Goal: Find specific page/section: Find specific page/section

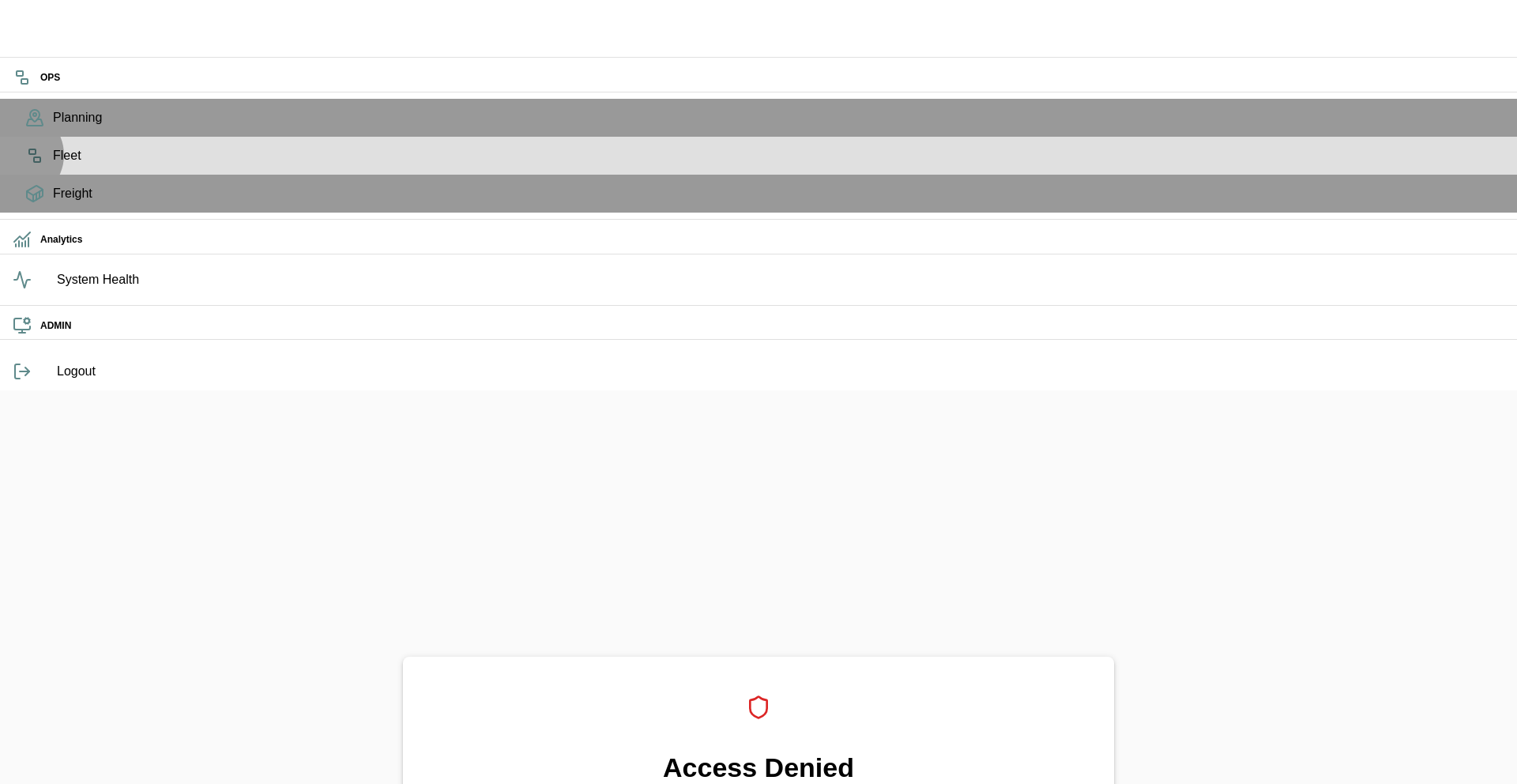
click at [25, 165] on icon at bounding box center [34, 155] width 19 height 19
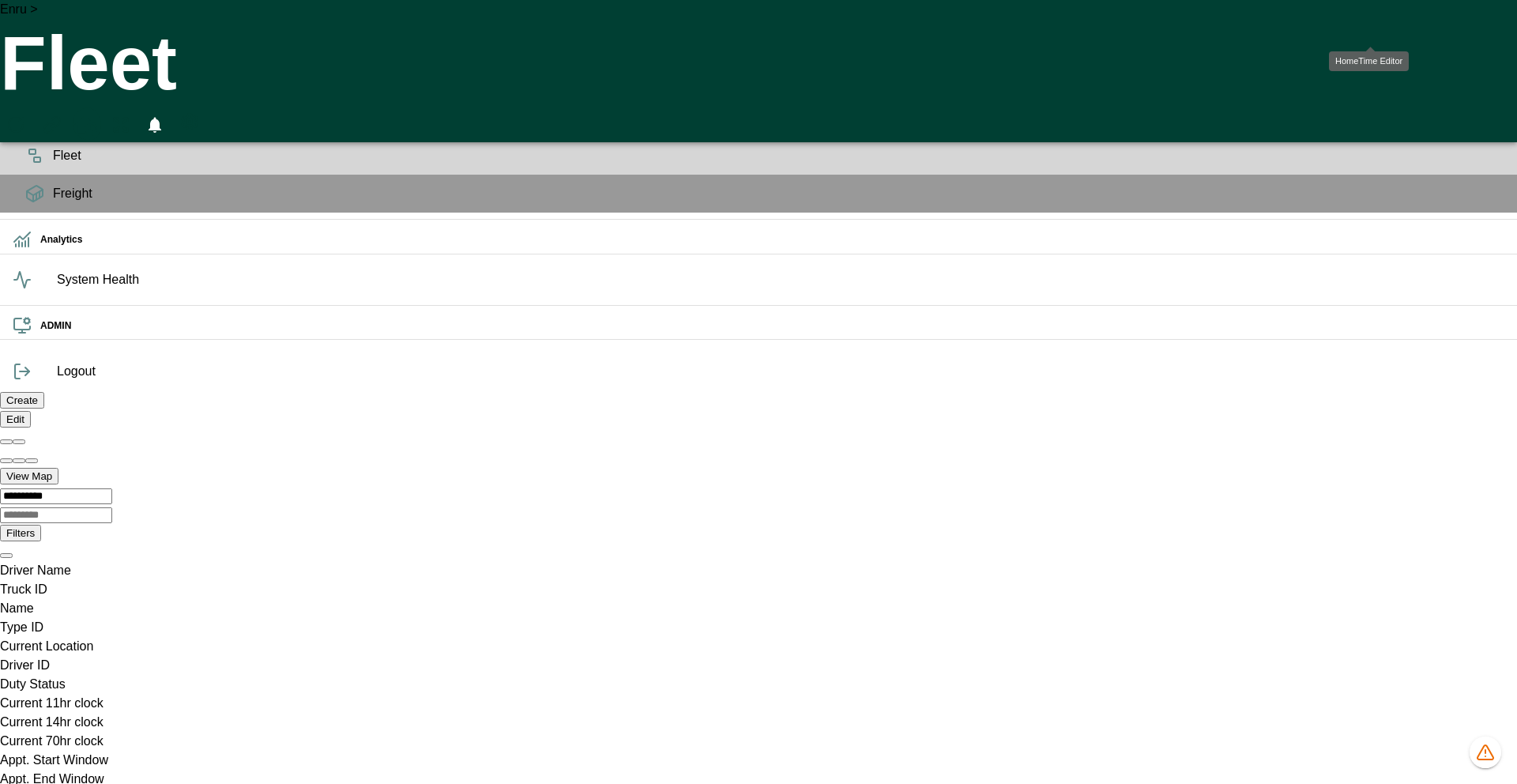
click at [99, 115] on icon "HomeTime Editor" at bounding box center [87, 127] width 24 height 24
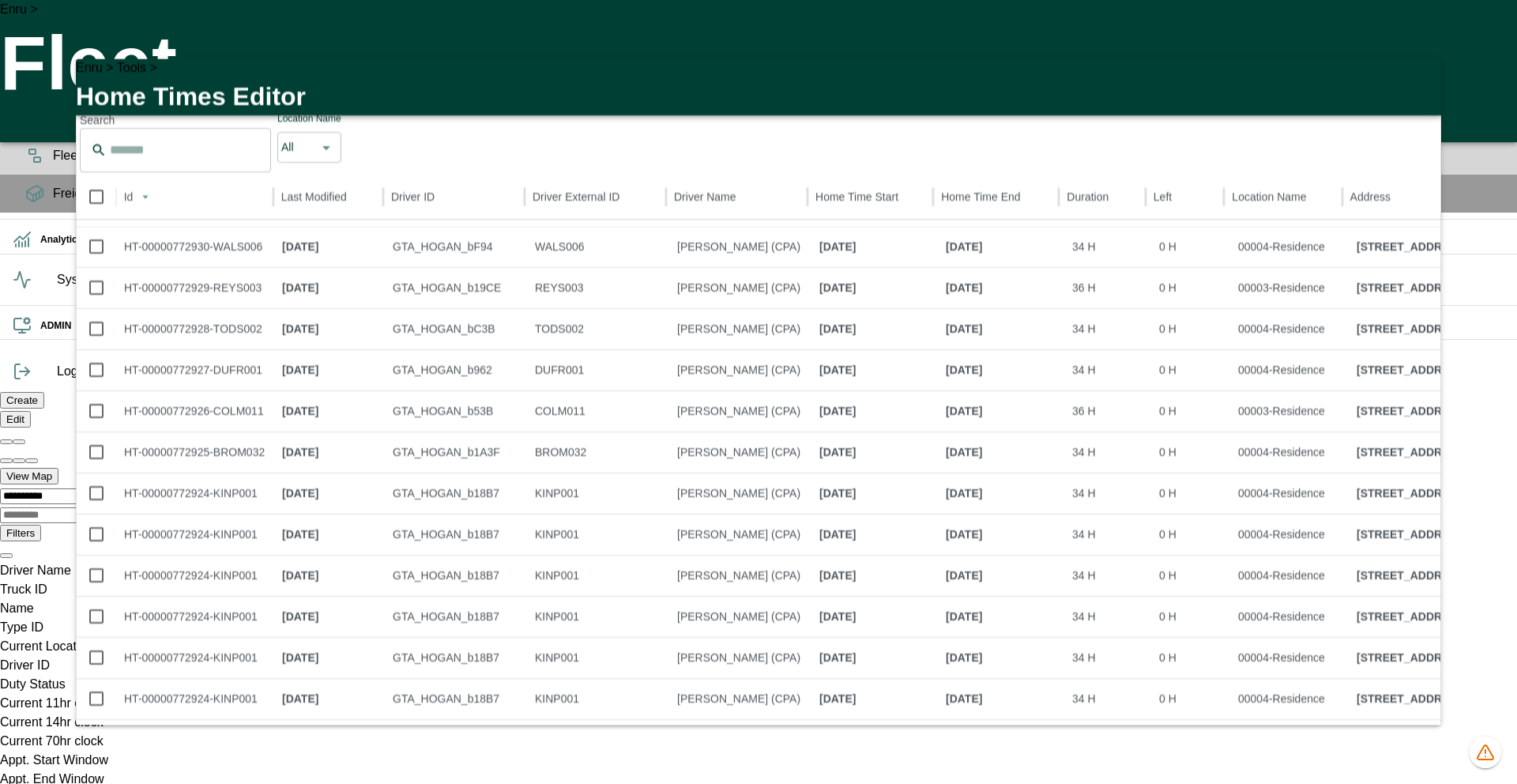
scroll to position [813, 0]
click at [1410, 80] on icon "button" at bounding box center [1419, 80] width 19 height 19
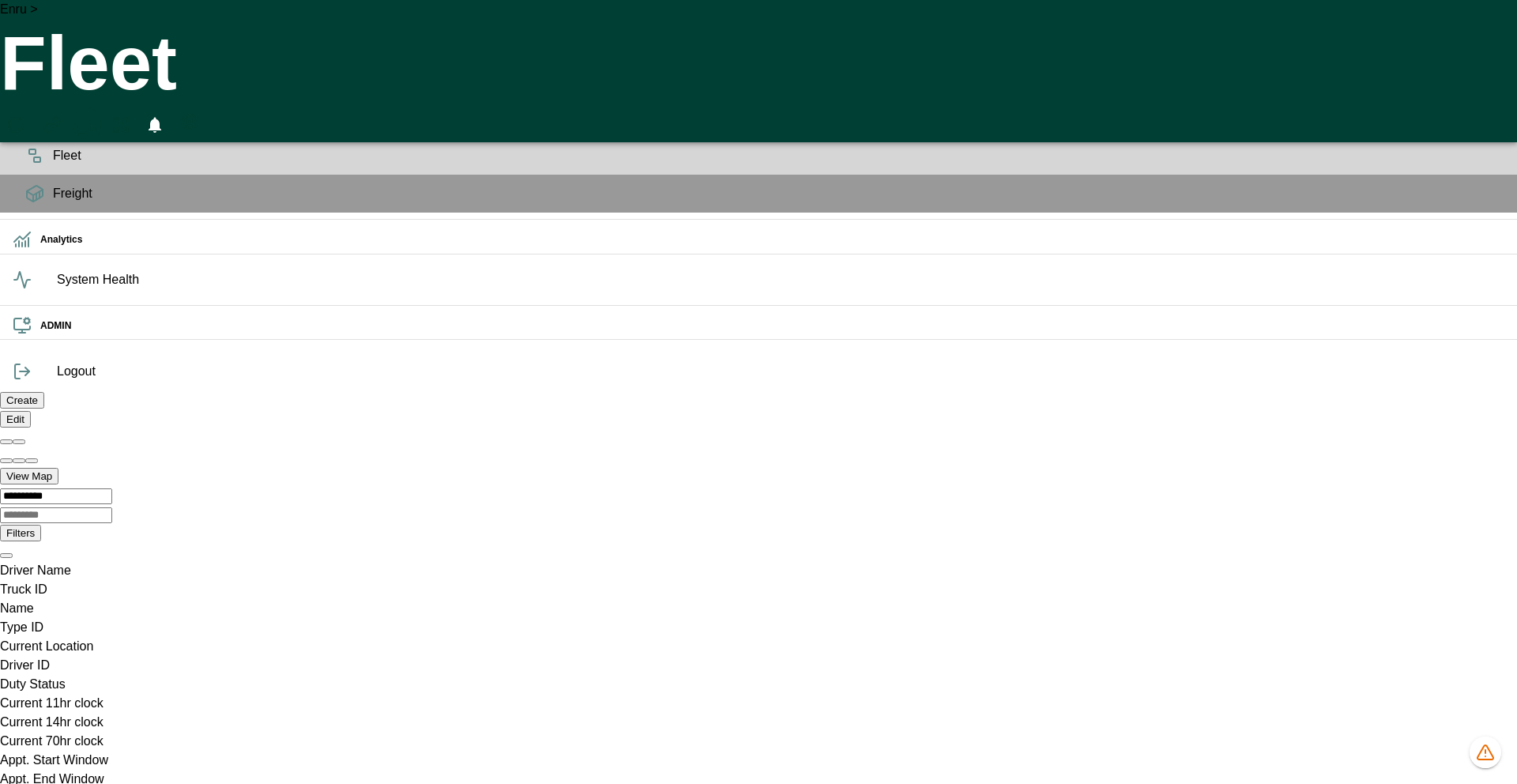
click at [97, 115] on icon "HomeTime Editor" at bounding box center [86, 125] width 23 height 20
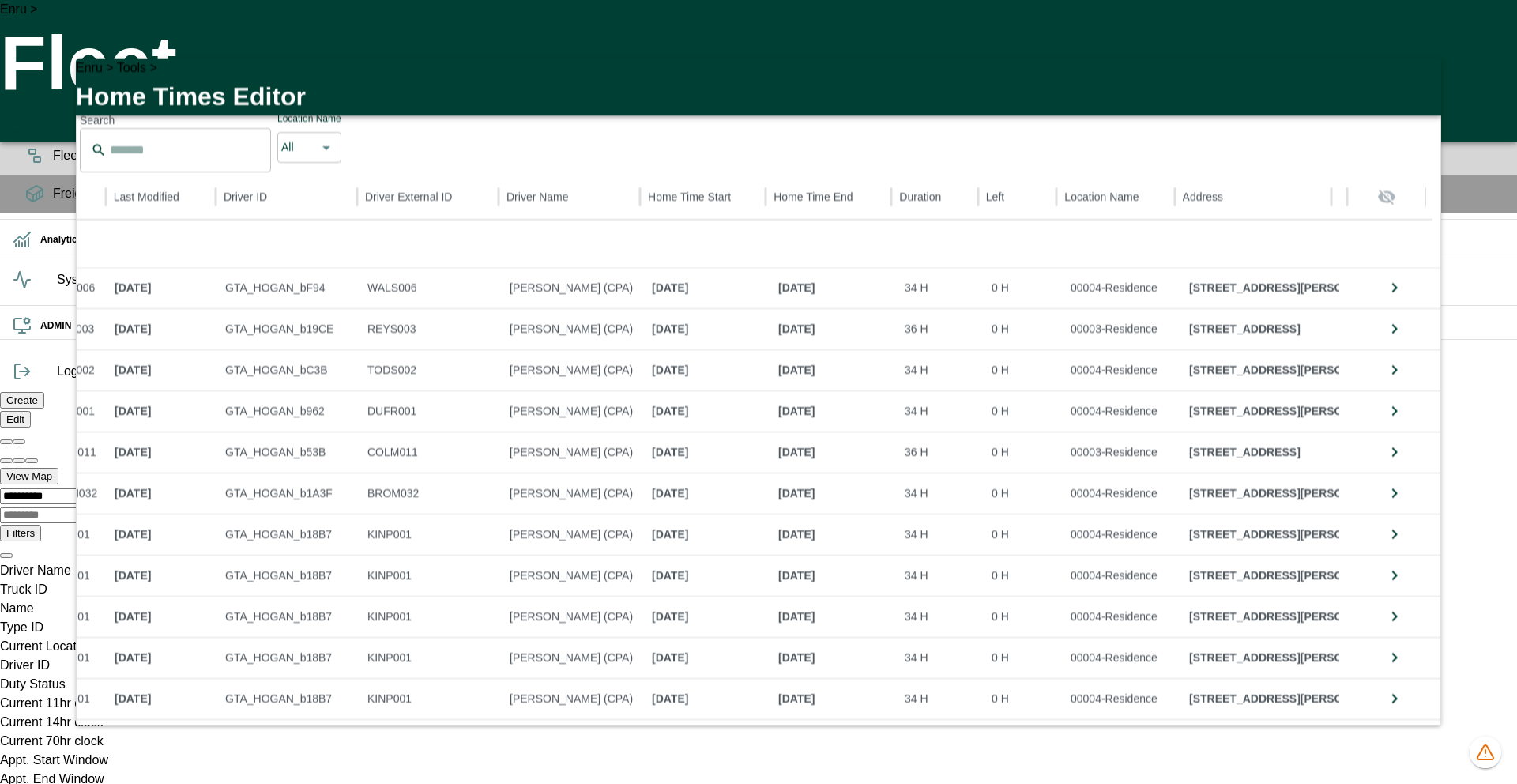
scroll to position [1024, 174]
click at [1260, 765] on ul "5 10 25 50 100" at bounding box center [1257, 701] width 46 height 155
click at [1260, 759] on li "100" at bounding box center [1257, 758] width 46 height 28
type input "***"
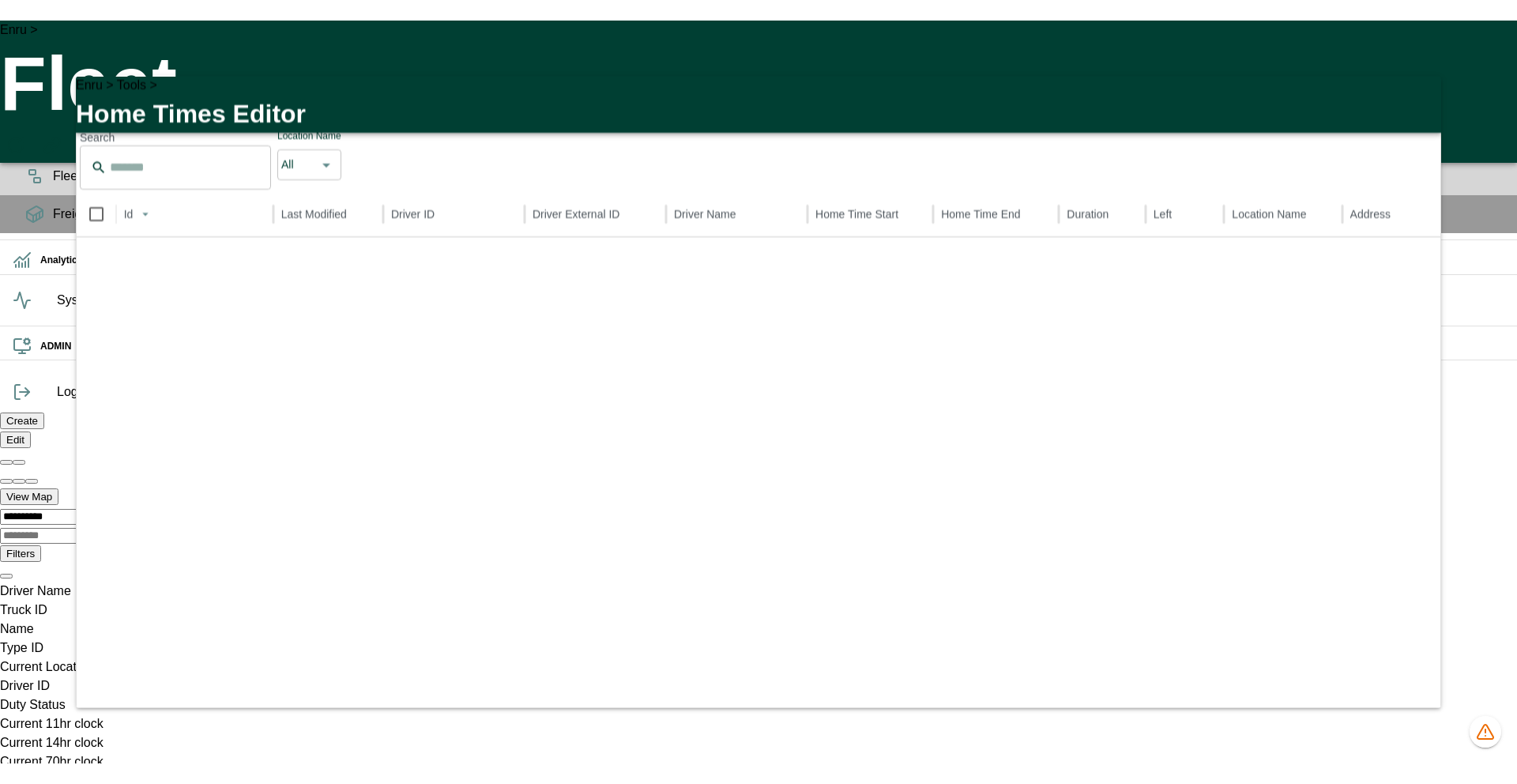
scroll to position [2298, 0]
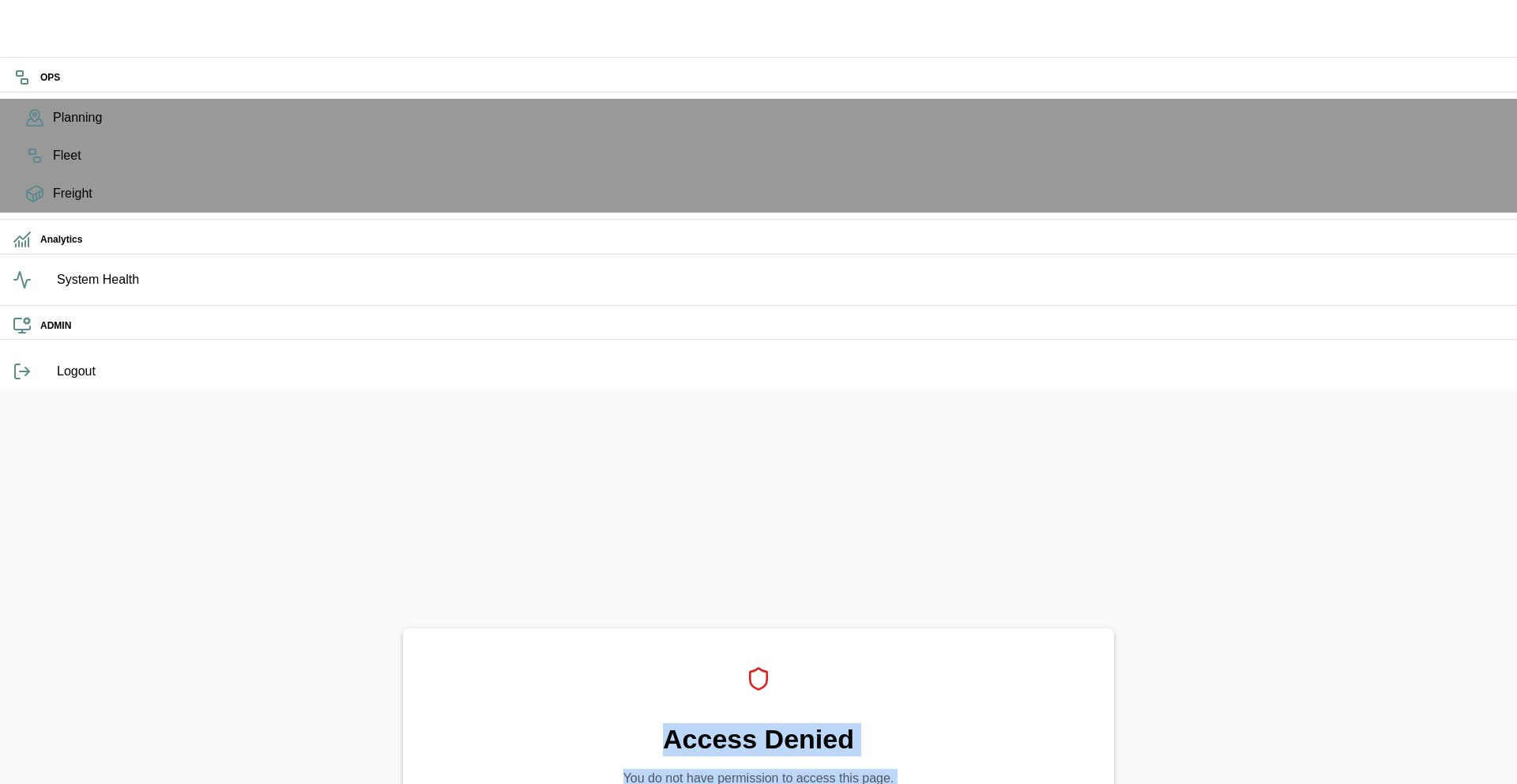
drag, startPoint x: 381, startPoint y: 218, endPoint x: 841, endPoint y: 527, distance: 554.1
click at [841, 527] on div "Access Denied You do not have permission to access this page. Refresh Applicati…" at bounding box center [758, 782] width 1517 height 784
click at [841, 628] on div "Access Denied You do not have permission to access this page. Refresh Applicati…" at bounding box center [758, 782] width 711 height 309
drag, startPoint x: 841, startPoint y: 527, endPoint x: 549, endPoint y: 217, distance: 425.9
click at [549, 390] on div "Access Denied You do not have permission to access this page. Refresh Applicati…" at bounding box center [758, 782] width 1517 height 784
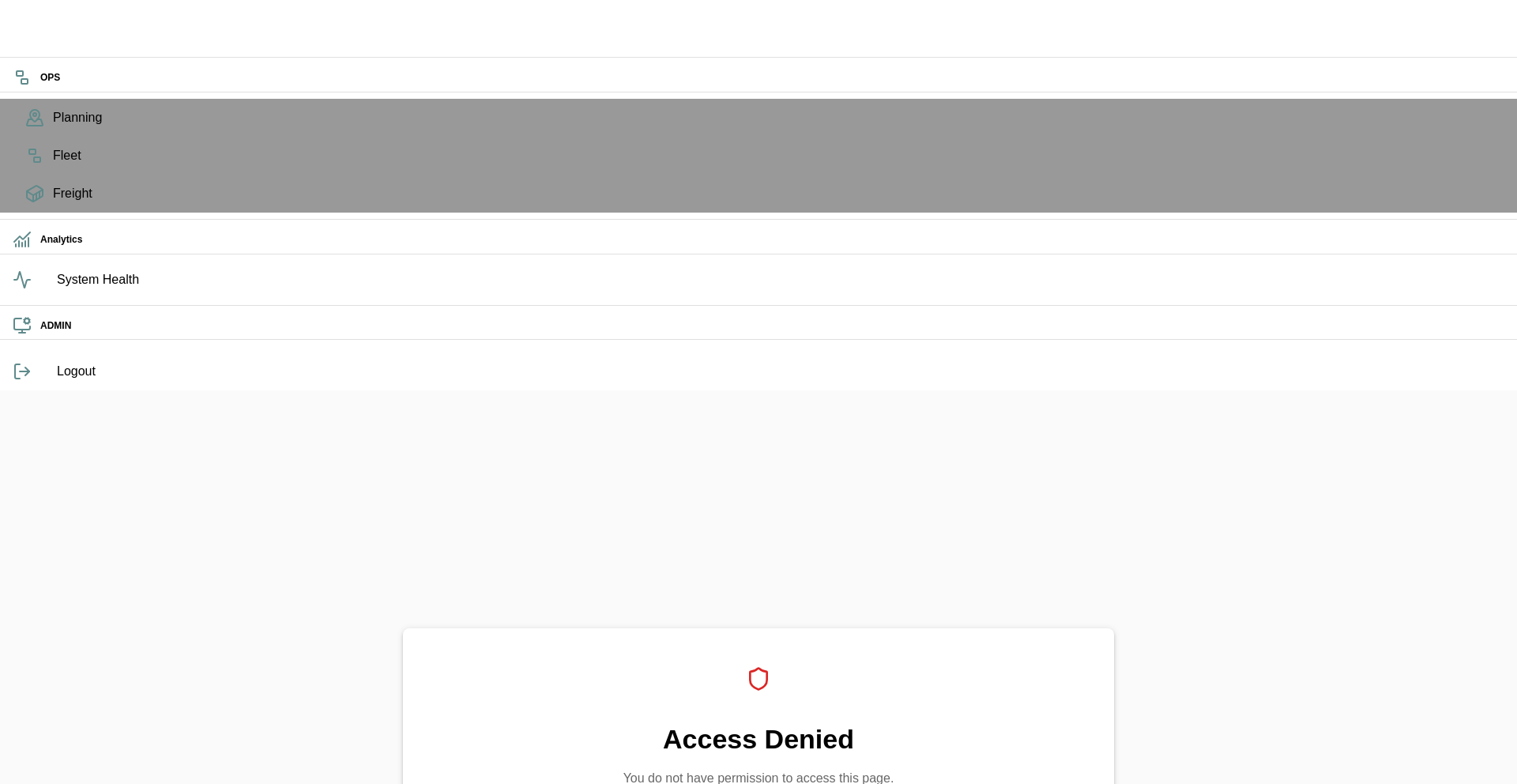
click at [549, 390] on div "Access Denied You do not have permission to access this page. Refresh Applicati…" at bounding box center [758, 782] width 1517 height 784
drag, startPoint x: 549, startPoint y: 217, endPoint x: 799, endPoint y: 560, distance: 424.4
click at [799, 560] on div "Access Denied You do not have permission to access this page. Refresh Applicati…" at bounding box center [758, 782] width 1517 height 784
drag, startPoint x: 799, startPoint y: 560, endPoint x: 389, endPoint y: 187, distance: 554.3
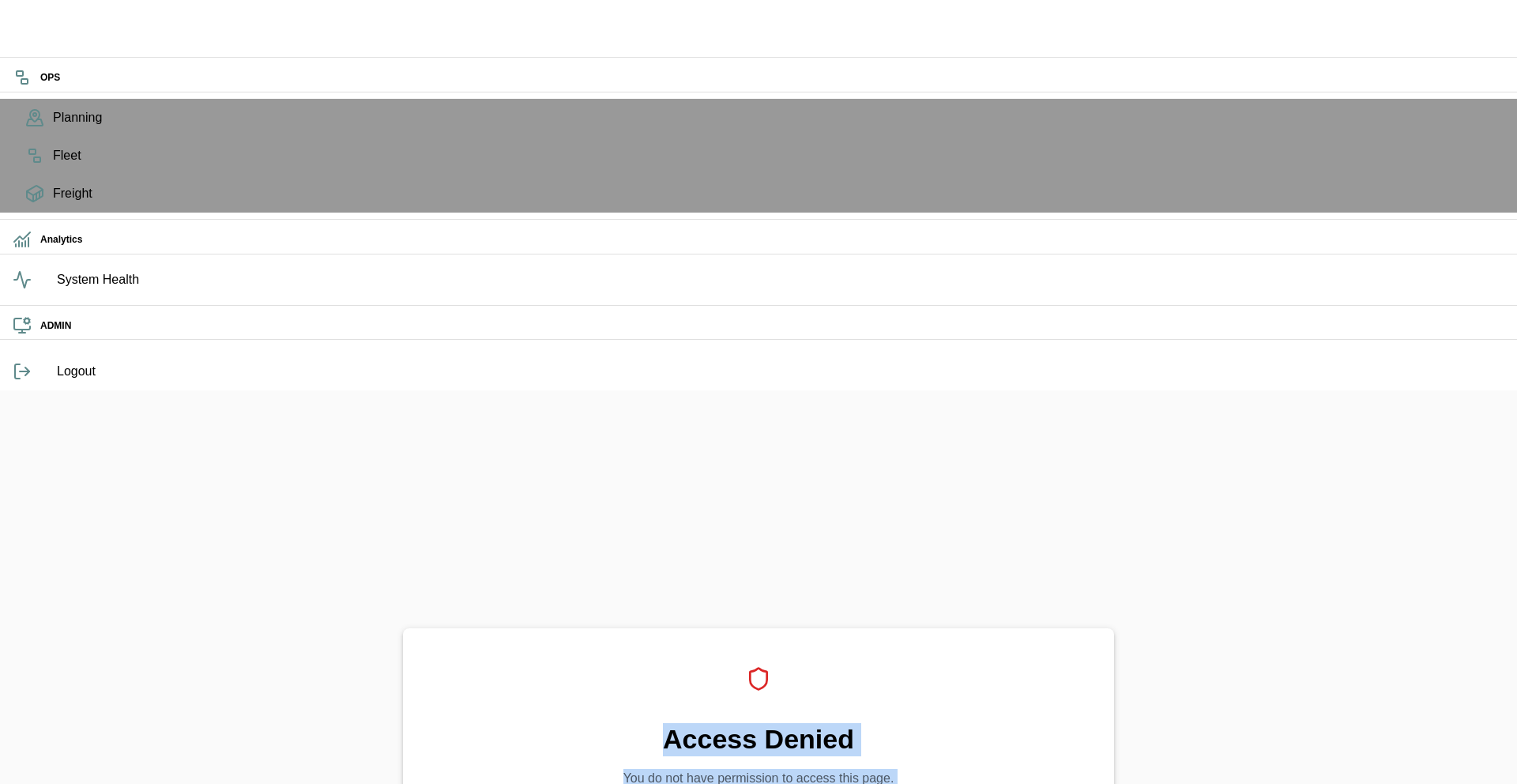
click at [389, 390] on div "Access Denied You do not have permission to access this page. Refresh Applicati…" at bounding box center [758, 782] width 1517 height 784
drag, startPoint x: 389, startPoint y: 187, endPoint x: 902, endPoint y: 540, distance: 622.7
click at [902, 540] on div "Access Denied You do not have permission to access this page. Refresh Applicati…" at bounding box center [758, 782] width 1517 height 784
click at [902, 628] on div "Access Denied You do not have permission to access this page. Refresh Applicati…" at bounding box center [758, 782] width 711 height 309
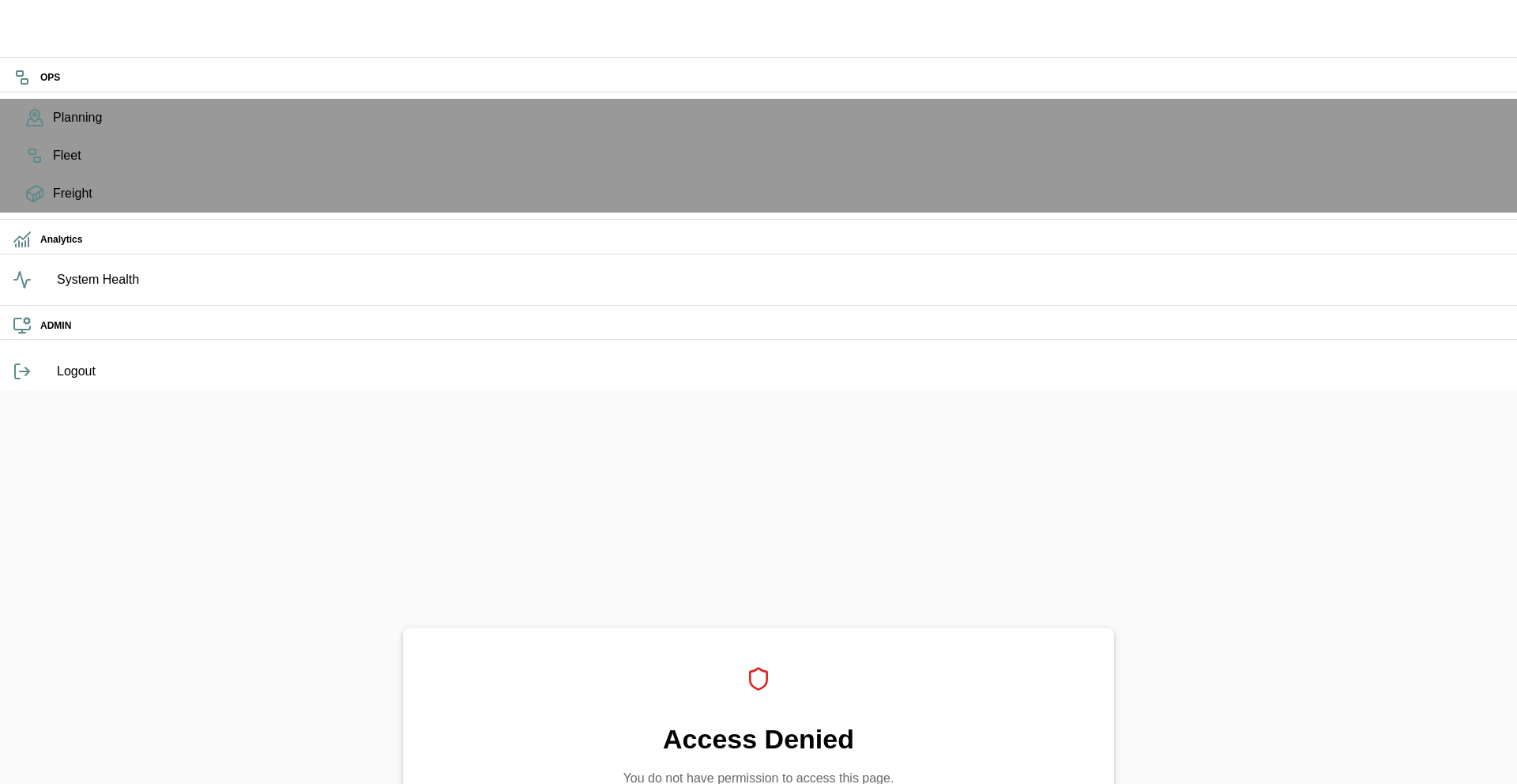
drag, startPoint x: 902, startPoint y: 540, endPoint x: 656, endPoint y: 301, distance: 343.0
click at [892, 628] on div "Access Denied You do not have permission to access this page. Refresh Applicati…" at bounding box center [758, 782] width 711 height 309
drag, startPoint x: 645, startPoint y: 294, endPoint x: 799, endPoint y: 506, distance: 262.0
click at [799, 628] on div "Access Denied You do not have permission to access this page. Refresh Applicati…" at bounding box center [758, 782] width 711 height 309
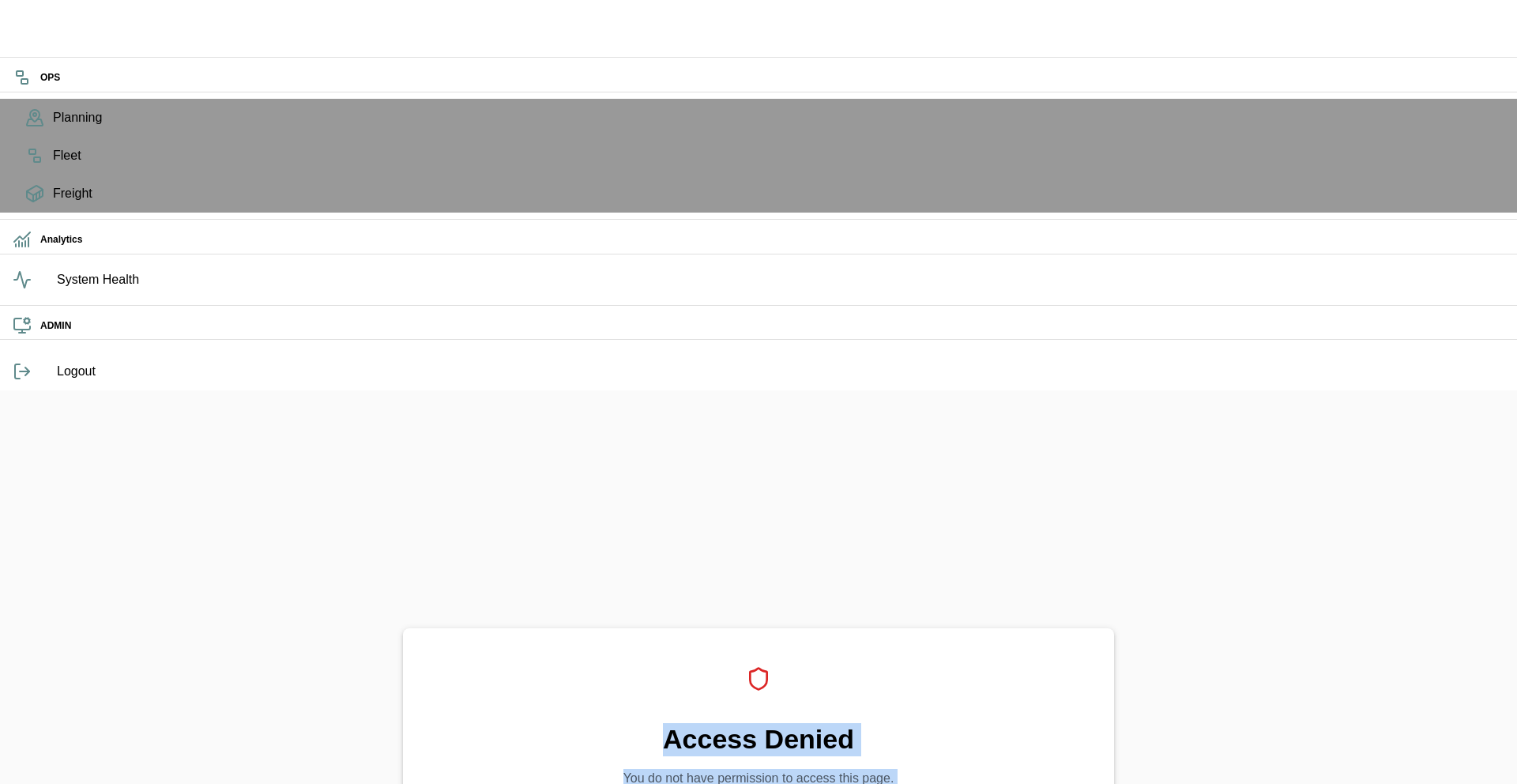
drag, startPoint x: 798, startPoint y: 528, endPoint x: 786, endPoint y: 271, distance: 257.3
click at [786, 628] on div "Access Denied You do not have permission to access this page. Refresh Applicati…" at bounding box center [758, 782] width 711 height 309
click at [618, 628] on div "Access Denied You do not have permission to access this page. Refresh Applicati…" at bounding box center [758, 782] width 711 height 309
drag, startPoint x: 559, startPoint y: 267, endPoint x: 957, endPoint y: 422, distance: 427.1
click at [957, 628] on div "Access Denied You do not have permission to access this page. Refresh Applicati…" at bounding box center [758, 782] width 711 height 309
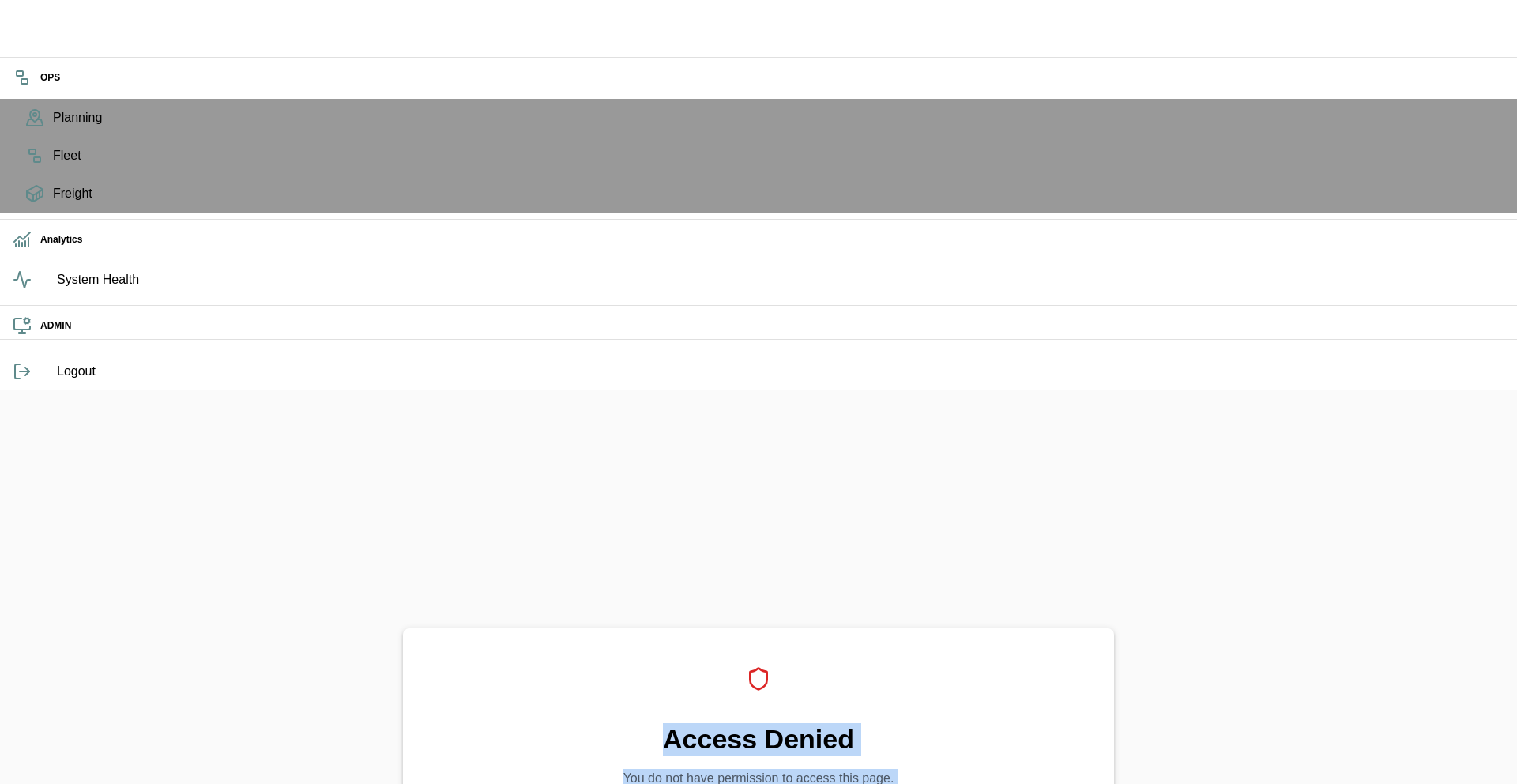
click at [957, 628] on div "Access Denied You do not have permission to access this page. Refresh Applicati…" at bounding box center [758, 782] width 711 height 309
drag, startPoint x: 957, startPoint y: 422, endPoint x: 588, endPoint y: 284, distance: 394.0
click at [588, 628] on div "Access Denied You do not have permission to access this page. Refresh Applicati…" at bounding box center [758, 782] width 711 height 309
drag, startPoint x: 433, startPoint y: 252, endPoint x: 765, endPoint y: 492, distance: 409.7
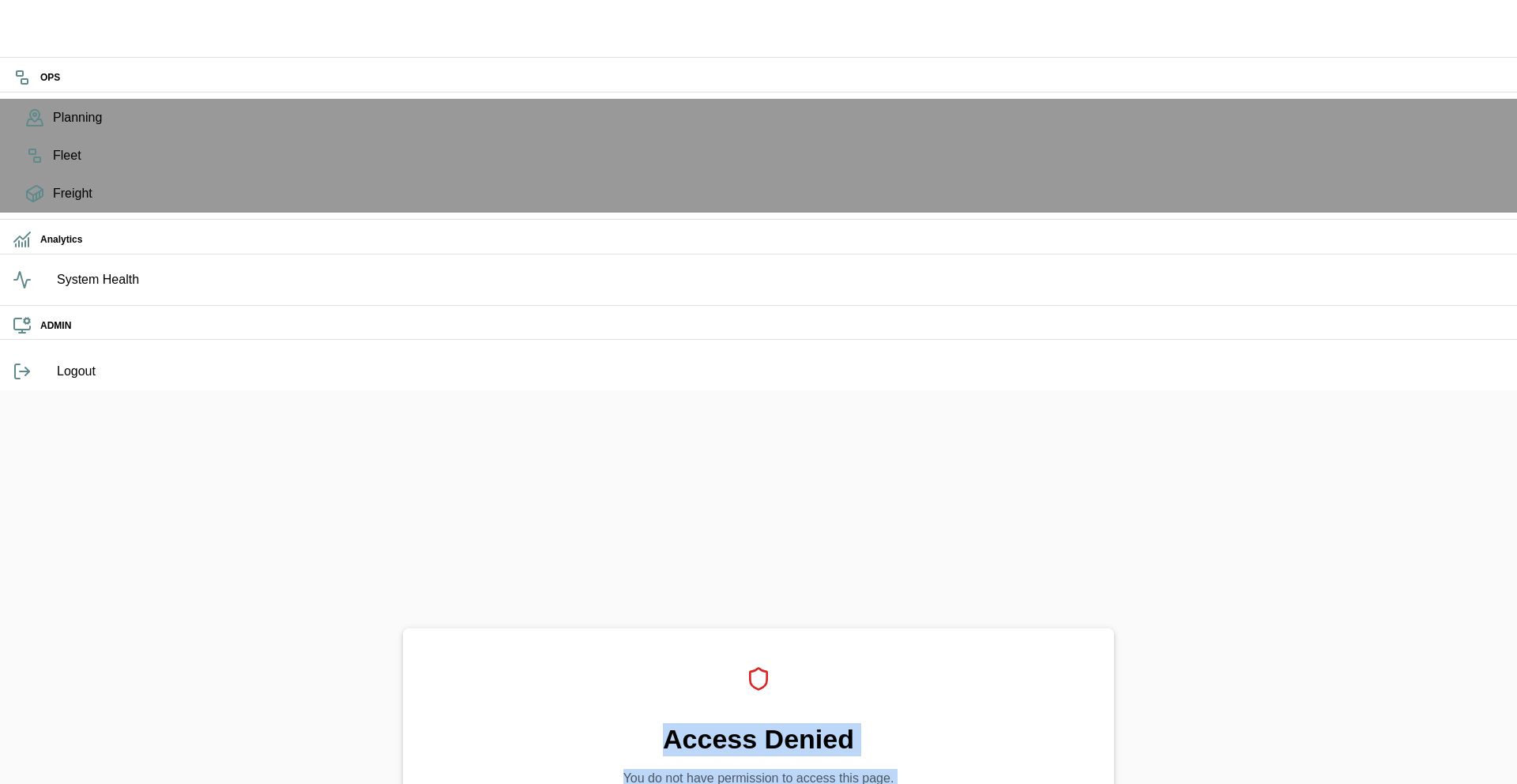
click at [765, 628] on div "Access Denied You do not have permission to access this page. Refresh Applicati…" at bounding box center [758, 782] width 711 height 309
click at [761, 628] on div "Access Denied You do not have permission to access this page. Refresh Applicati…" at bounding box center [758, 782] width 711 height 309
drag, startPoint x: 812, startPoint y: 530, endPoint x: 533, endPoint y: 265, distance: 384.8
click at [533, 628] on div "Access Denied You do not have permission to access this page. Refresh Applicati…" at bounding box center [758, 782] width 711 height 309
click at [442, 628] on div "Access Denied You do not have permission to access this page. Refresh Applicati…" at bounding box center [758, 782] width 711 height 309
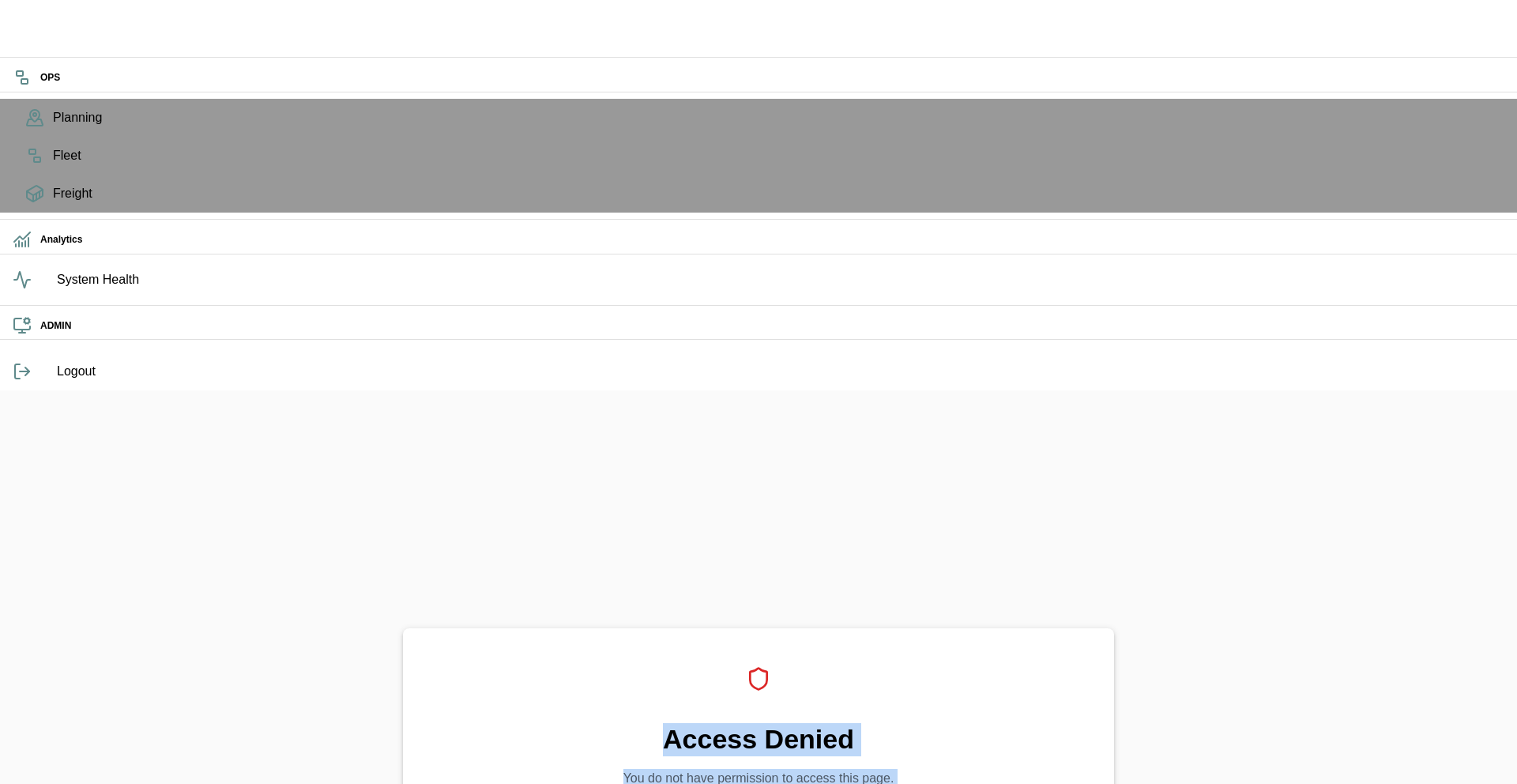
drag, startPoint x: 442, startPoint y: 255, endPoint x: 903, endPoint y: 610, distance: 581.8
click at [940, 636] on div "Access Denied You do not have permission to access this page. Refresh Applicati…" at bounding box center [758, 782] width 1517 height 784
click at [752, 628] on div "Access Denied You do not have permission to access this page. Refresh Applicati…" at bounding box center [758, 782] width 711 height 309
drag, startPoint x: 782, startPoint y: 527, endPoint x: 608, endPoint y: 263, distance: 316.2
click at [623, 628] on div "Access Denied You do not have permission to access this page. Refresh Applicati…" at bounding box center [758, 782] width 711 height 309
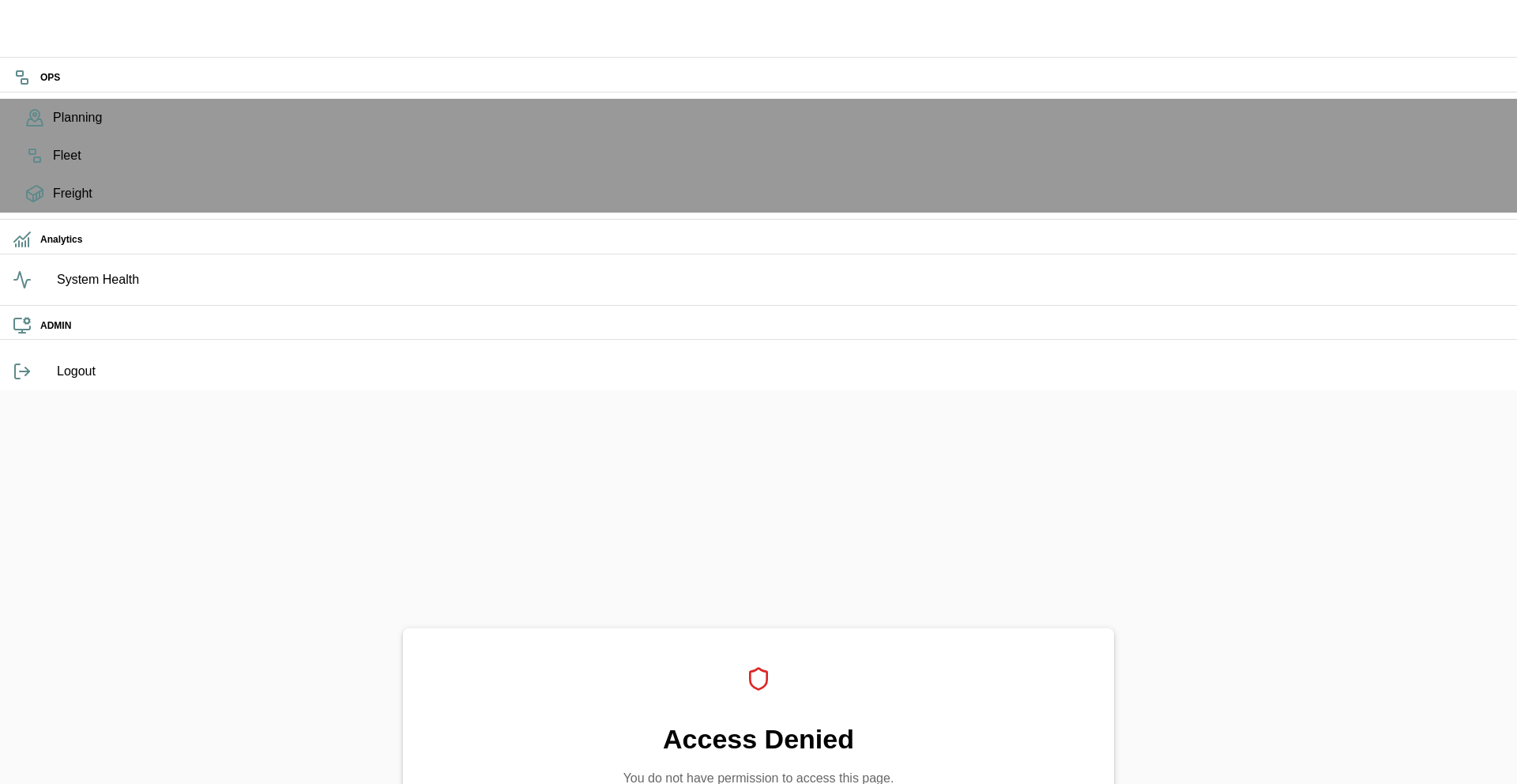
click at [537, 390] on div "Access Denied You do not have permission to access this page. Refresh Applicati…" at bounding box center [758, 782] width 1517 height 784
drag, startPoint x: 443, startPoint y: 242, endPoint x: 903, endPoint y: 566, distance: 562.7
click at [903, 566] on div "Access Denied You do not have permission to access this page. Refresh Applicati…" at bounding box center [758, 782] width 1517 height 784
click at [853, 546] on div "Access Denied You do not have permission to access this page. Refresh Applicati…" at bounding box center [758, 782] width 1517 height 784
drag, startPoint x: 853, startPoint y: 546, endPoint x: 552, endPoint y: 274, distance: 405.7
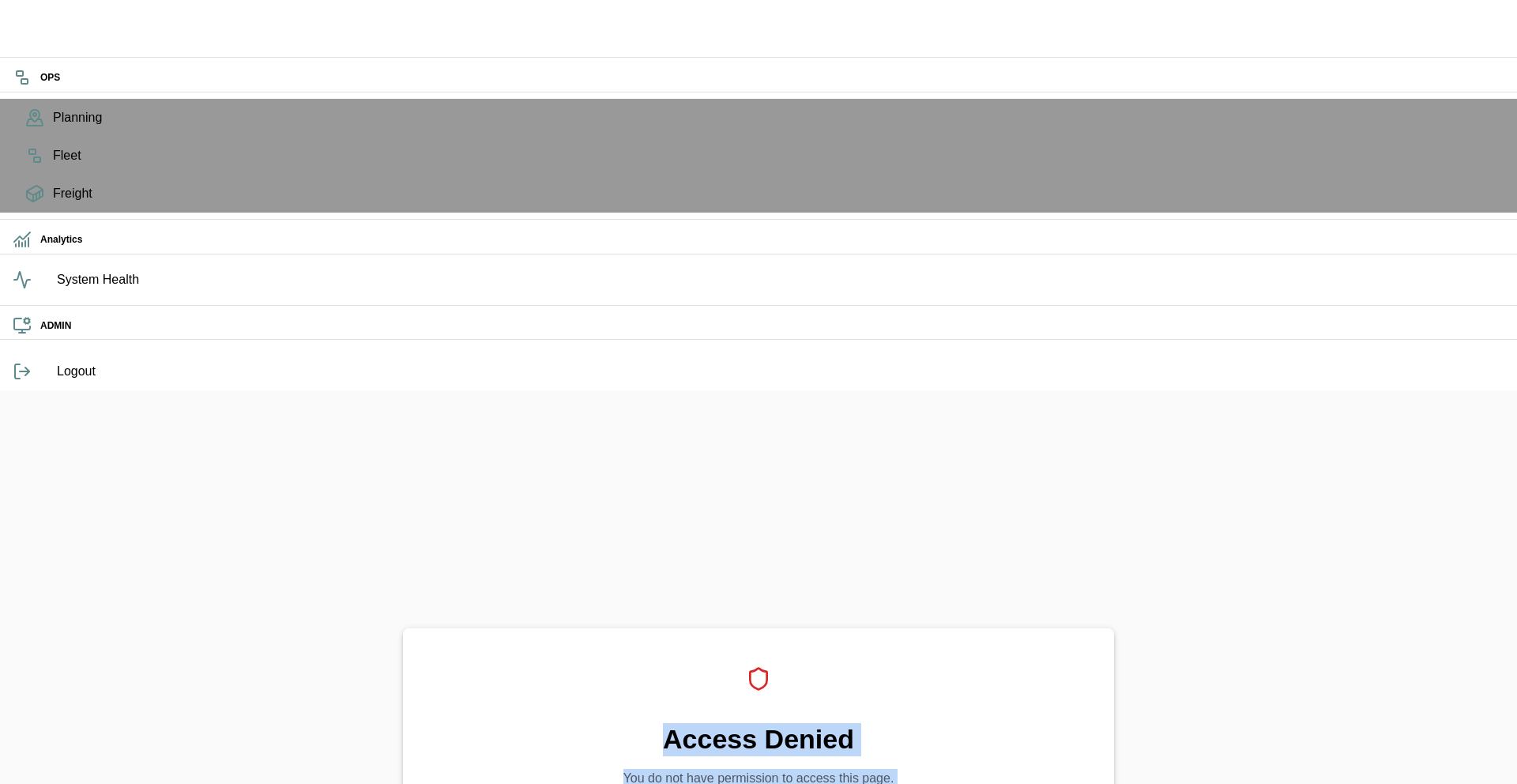
click at [552, 390] on div "Access Denied You do not have permission to access this page. Refresh Applicati…" at bounding box center [758, 782] width 1517 height 784
click at [552, 628] on div "Access Denied You do not have permission to access this page. Refresh Applicati…" at bounding box center [758, 782] width 711 height 309
drag, startPoint x: 552, startPoint y: 274, endPoint x: 804, endPoint y: 269, distance: 252.0
click at [804, 628] on div "Access Denied You do not have permission to access this page. Refresh Applicati…" at bounding box center [758, 782] width 711 height 309
click at [784, 653] on div at bounding box center [758, 678] width 50 height 50
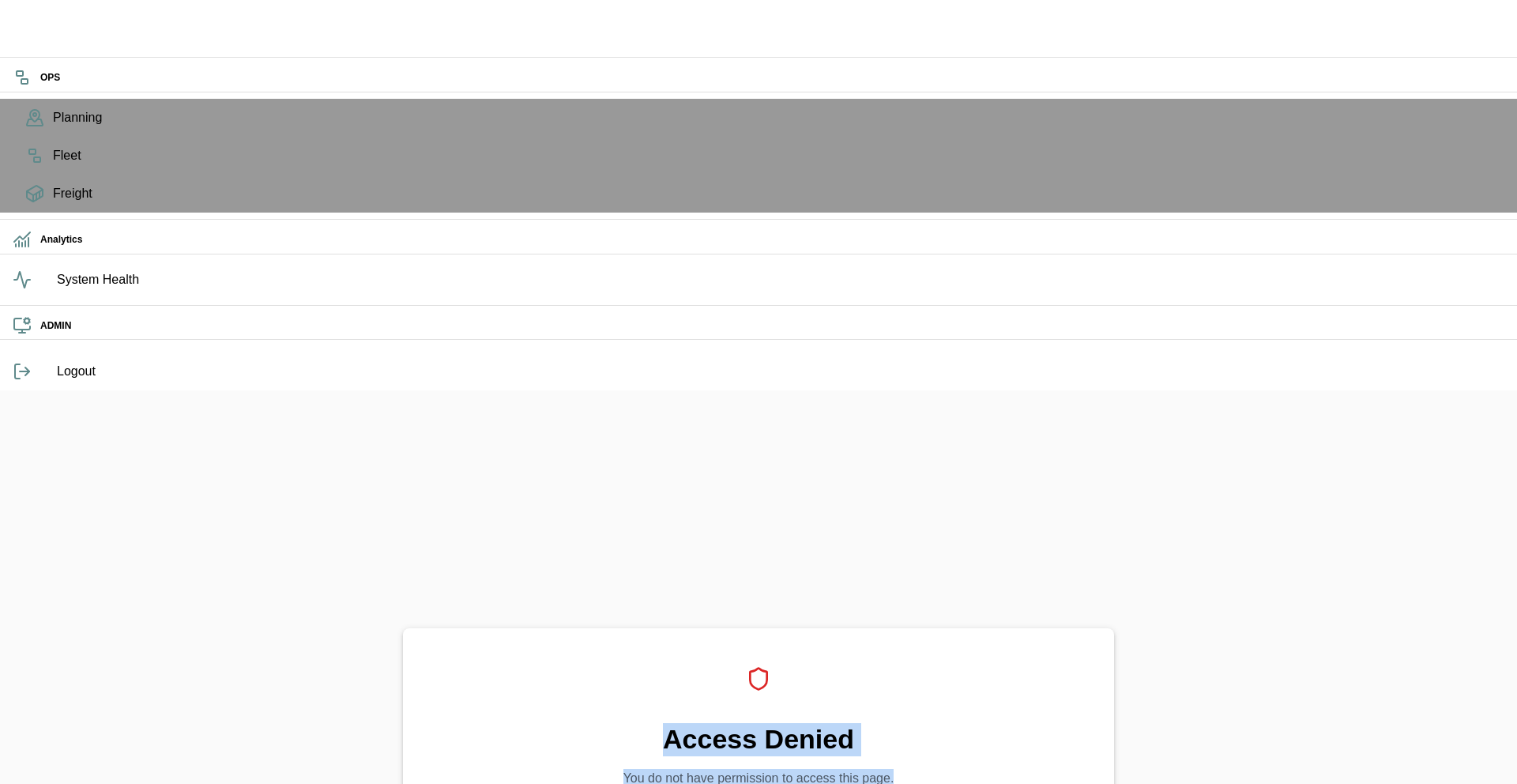
drag, startPoint x: 743, startPoint y: 274, endPoint x: 933, endPoint y: 386, distance: 220.6
click at [933, 628] on div "Access Denied You do not have permission to access this page. Refresh Applicati…" at bounding box center [758, 782] width 711 height 309
click at [933, 769] on p "You do not have permission to access this page." at bounding box center [759, 778] width 661 height 19
drag, startPoint x: 937, startPoint y: 386, endPoint x: 716, endPoint y: 237, distance: 266.5
click at [716, 628] on div "Access Denied You do not have permission to access this page. Refresh Applicati…" at bounding box center [758, 782] width 711 height 309
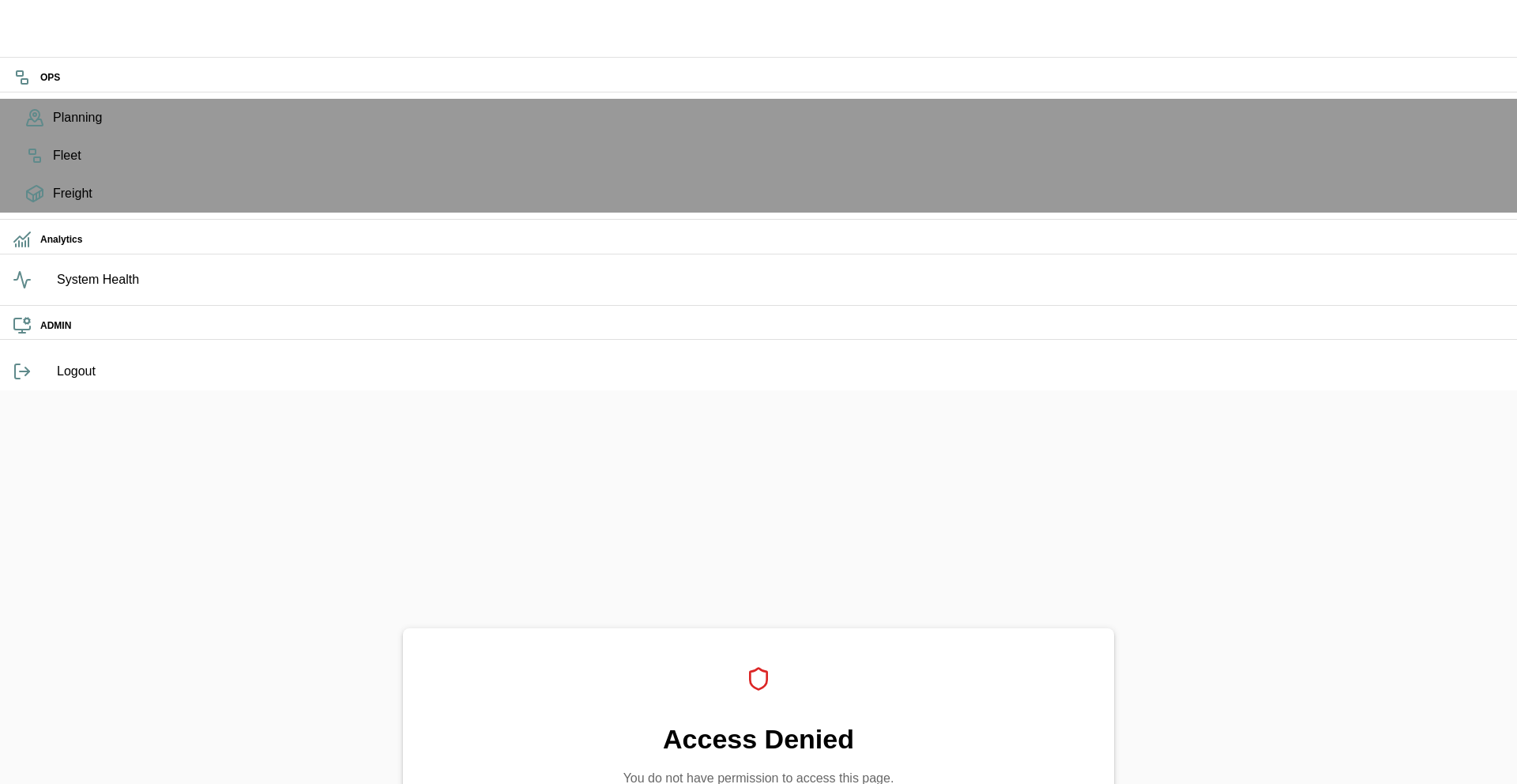
click at [716, 628] on div "Access Denied You do not have permission to access this page. Refresh Applicati…" at bounding box center [758, 782] width 711 height 309
drag, startPoint x: 716, startPoint y: 237, endPoint x: 942, endPoint y: 413, distance: 286.4
click at [942, 628] on div "Access Denied You do not have permission to access this page. Refresh Applicati…" at bounding box center [758, 782] width 711 height 309
drag, startPoint x: 952, startPoint y: 446, endPoint x: 493, endPoint y: 157, distance: 542.4
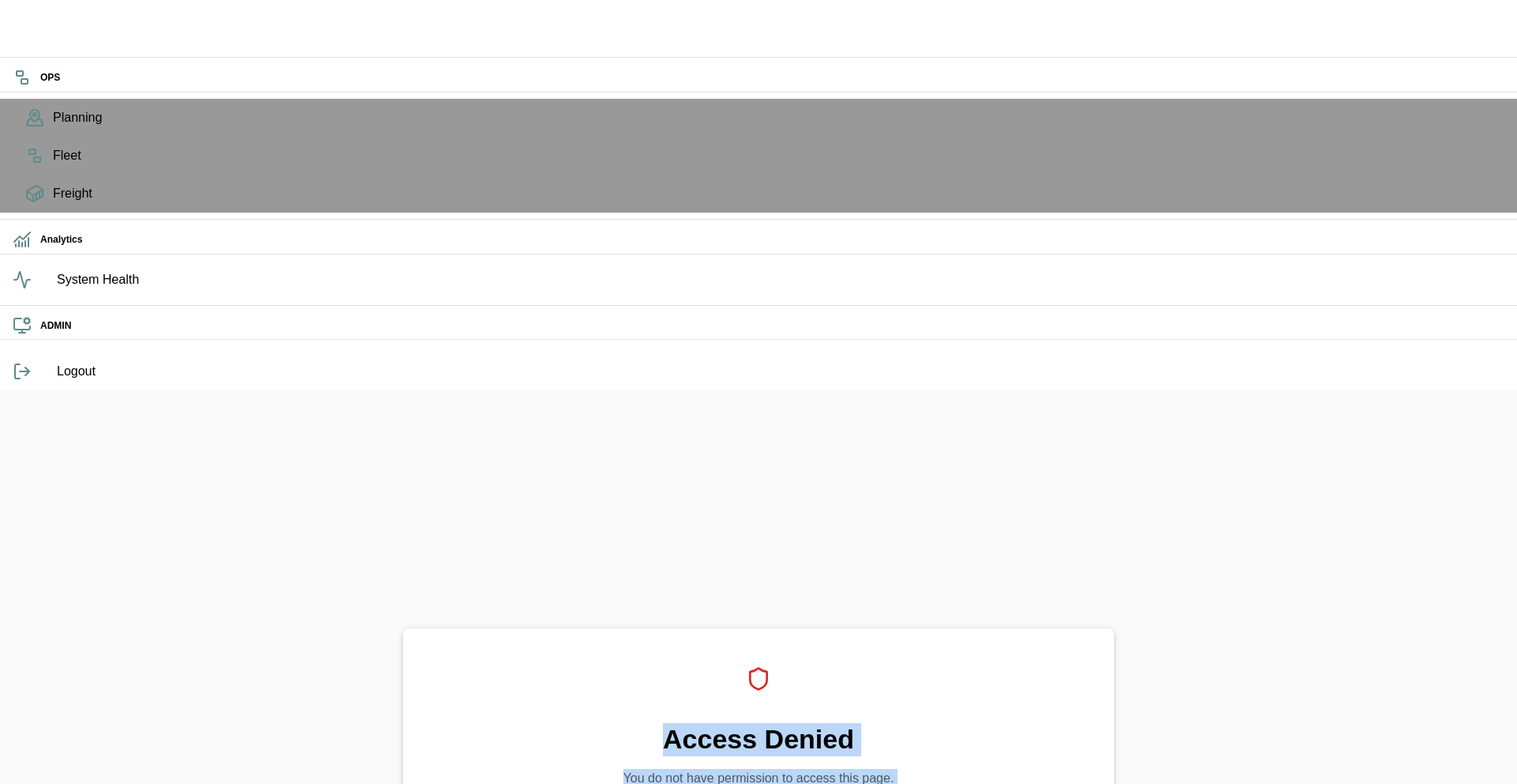
click at [493, 390] on div "Access Denied You do not have permission to access this page. Refresh Applicati…" at bounding box center [758, 782] width 1517 height 784
drag, startPoint x: 493, startPoint y: 157, endPoint x: 718, endPoint y: 519, distance: 426.2
click at [718, 519] on div "Access Denied You do not have permission to access this page. Refresh Applicati…" at bounding box center [758, 782] width 1517 height 784
click at [720, 628] on div "Access Denied You do not have permission to access this page. Refresh Applicati…" at bounding box center [758, 782] width 711 height 309
drag, startPoint x: 720, startPoint y: 520, endPoint x: 537, endPoint y: 227, distance: 345.5
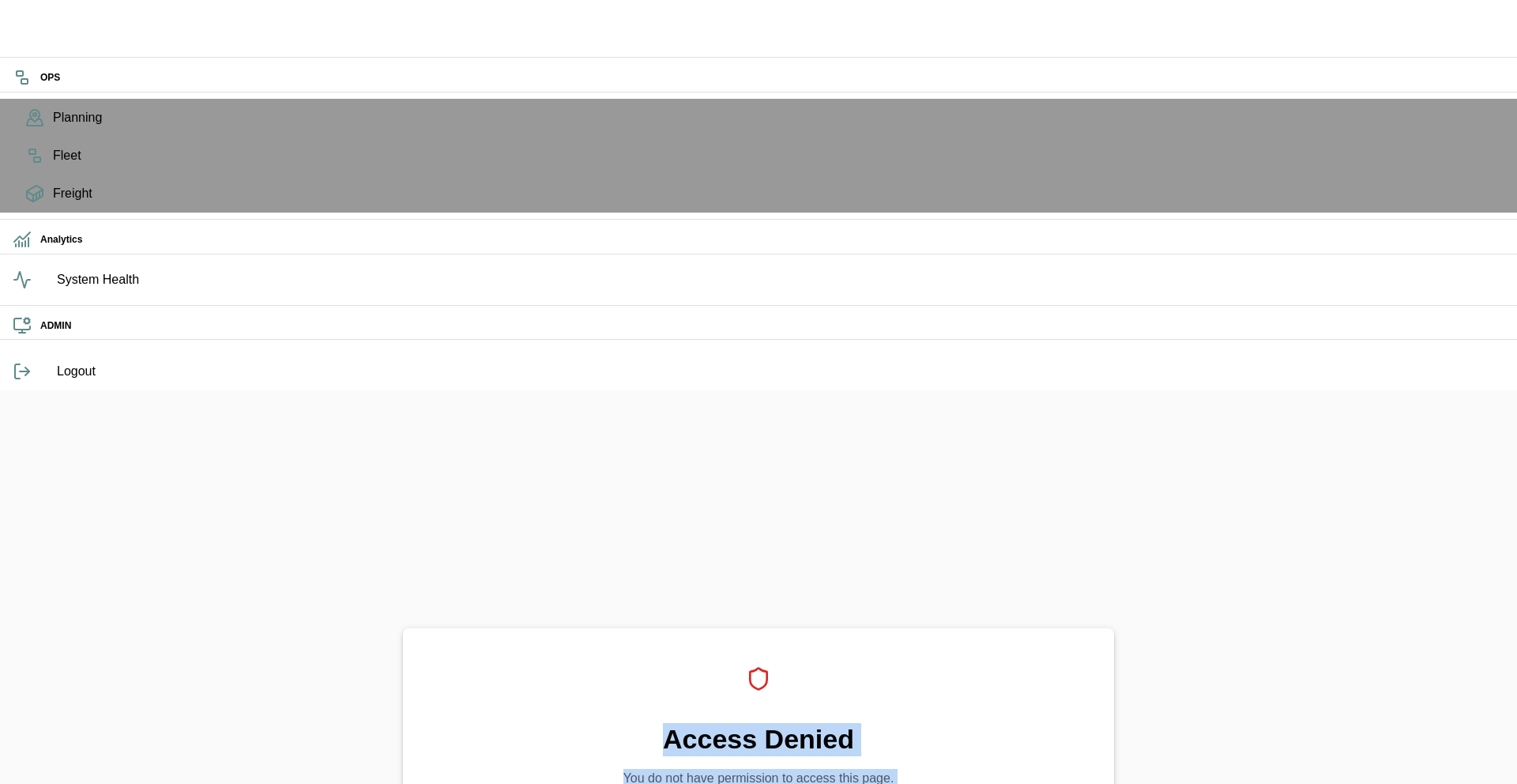
click at [537, 390] on div "Access Denied You do not have permission to access this page. Refresh Applicati…" at bounding box center [758, 782] width 1517 height 784
click at [532, 628] on div "Access Denied You do not have permission to access this page. Refresh Applicati…" at bounding box center [758, 782] width 711 height 309
click at [524, 723] on h4 "Access Denied" at bounding box center [759, 739] width 661 height 33
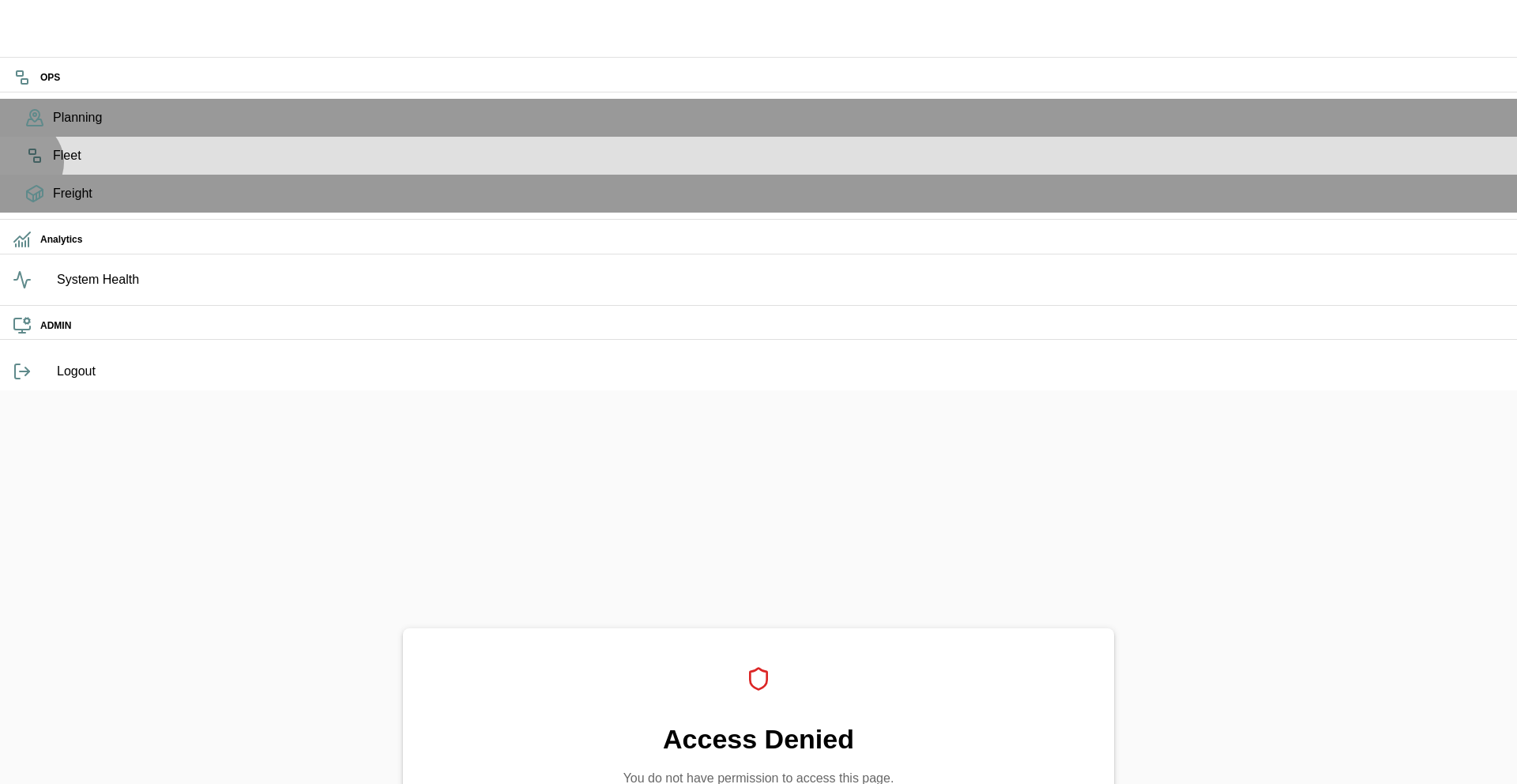
click at [53, 165] on span "Fleet" at bounding box center [778, 155] width 1451 height 19
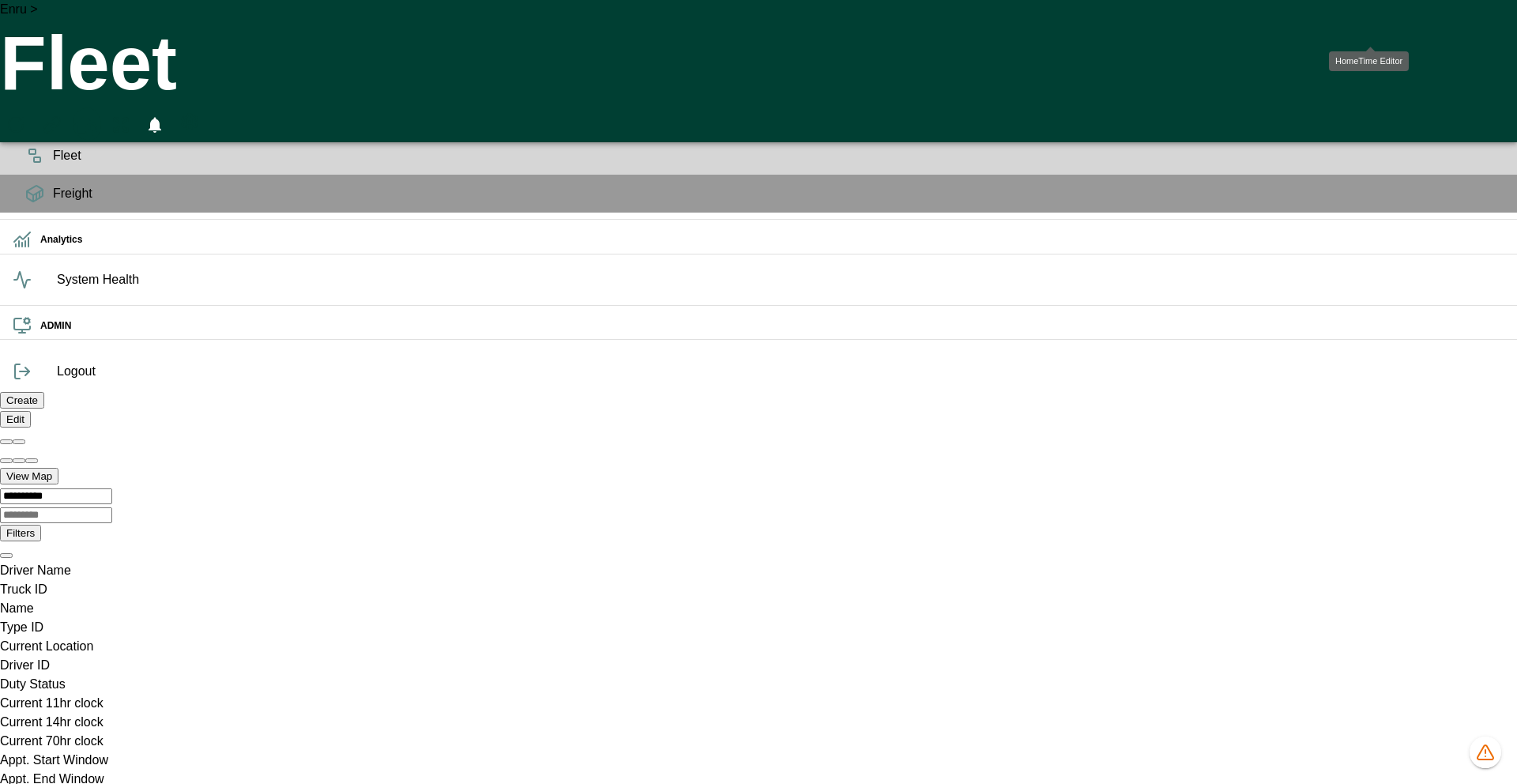
click at [99, 115] on icon "HomeTime Editor" at bounding box center [87, 127] width 24 height 24
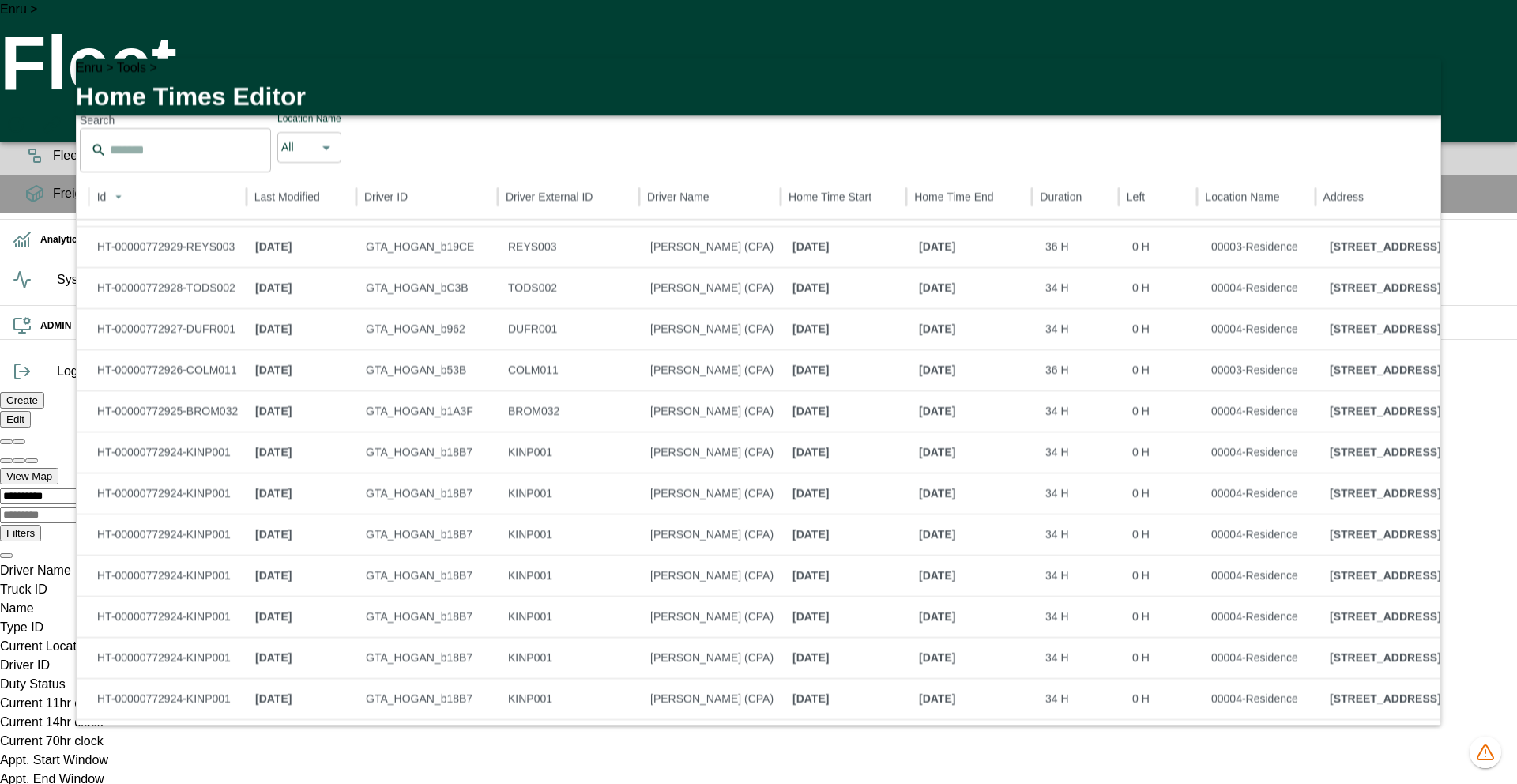
click at [1269, 745] on li "100" at bounding box center [1257, 758] width 46 height 28
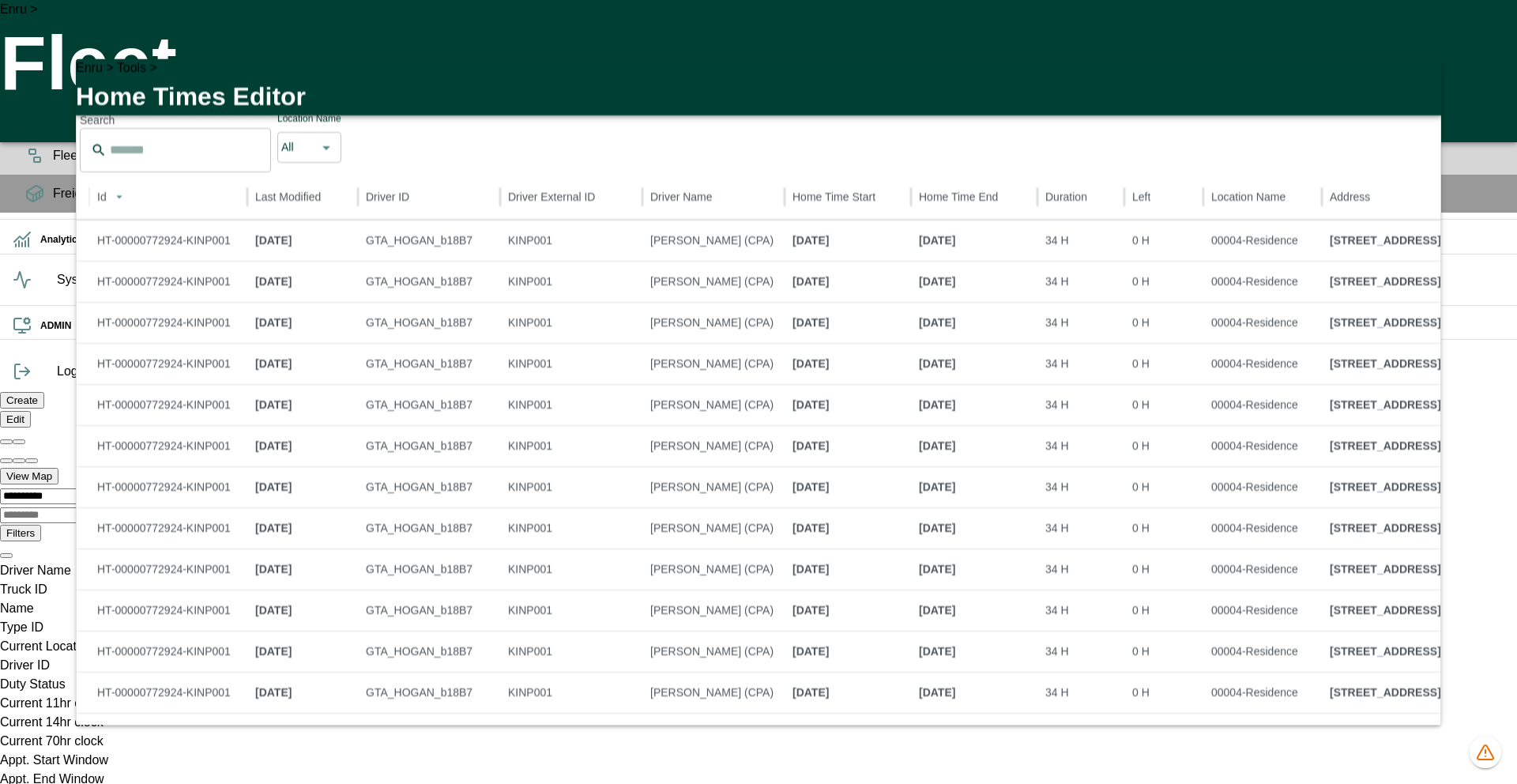
type input "***"
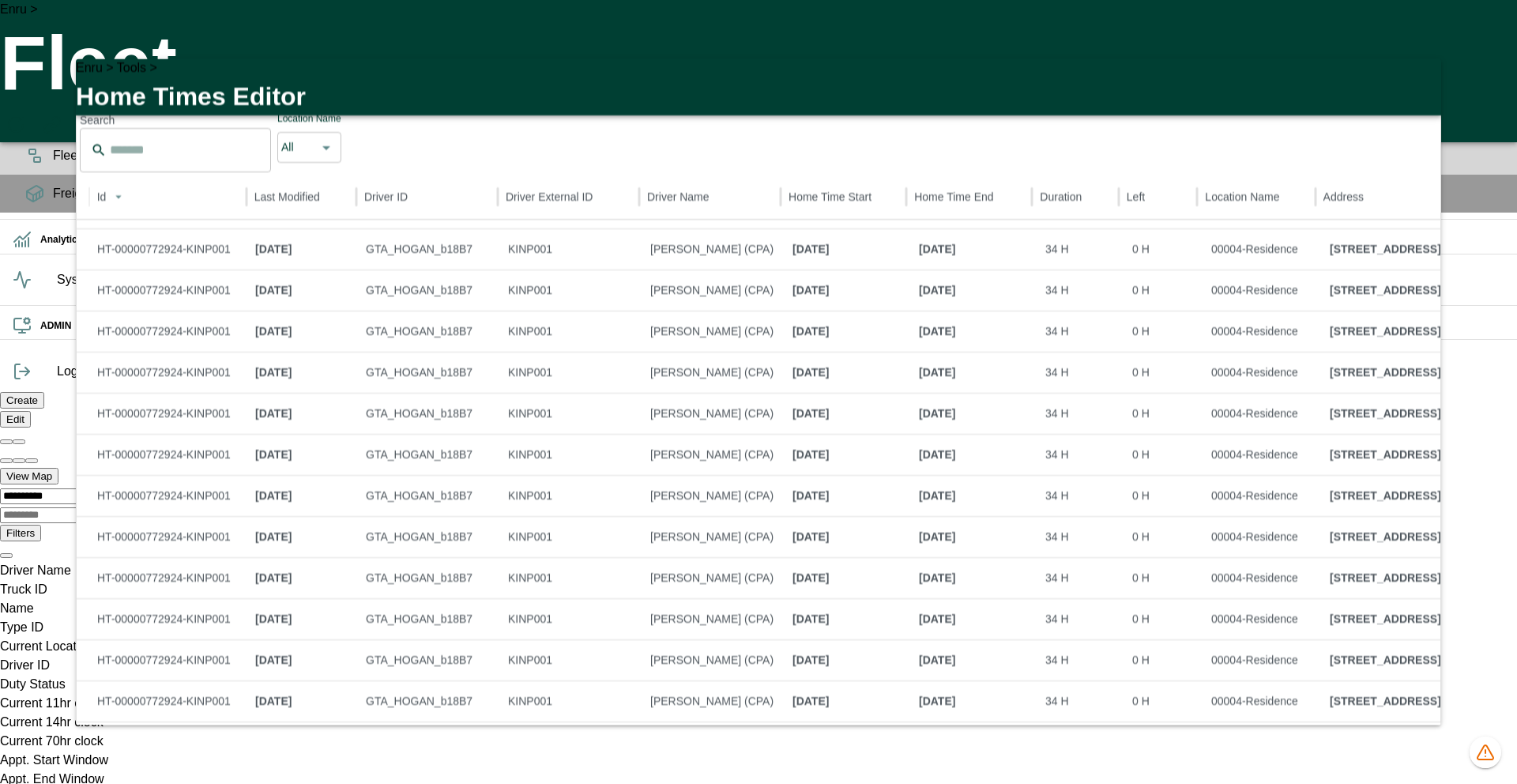
click at [1414, 82] on icon "button" at bounding box center [1420, 80] width 11 height 11
